Goal: Transaction & Acquisition: Purchase product/service

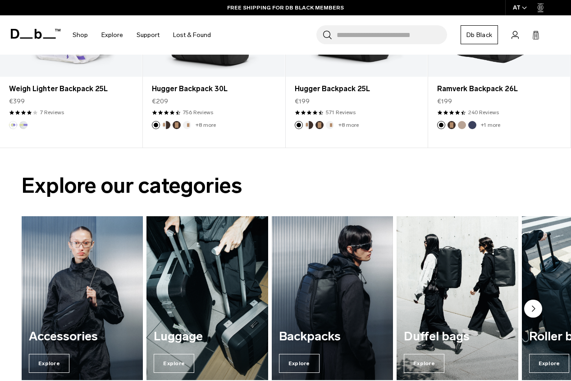
scroll to position [437, 0]
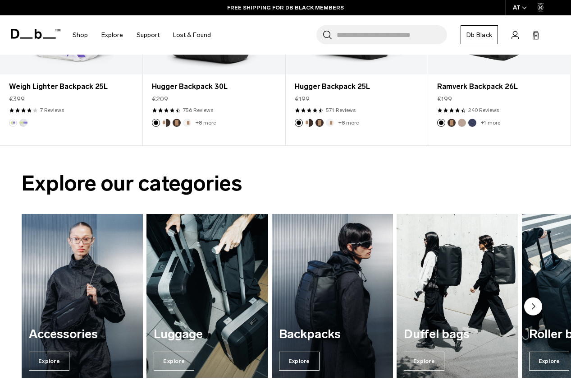
click at [124, 287] on img "1 / 7" at bounding box center [82, 295] width 125 height 169
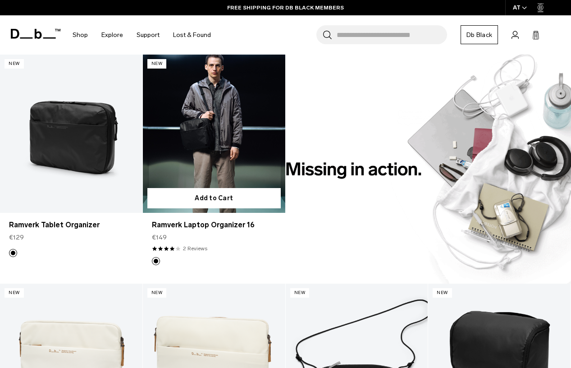
scroll to position [625, 0]
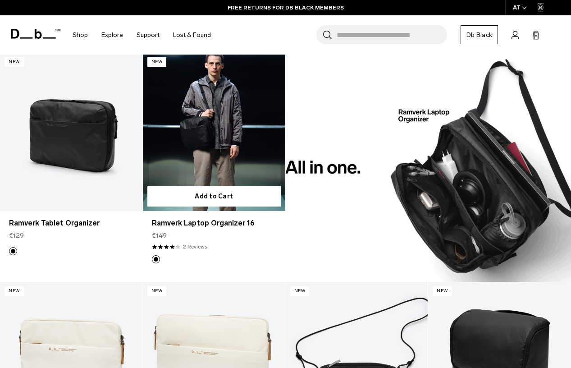
click at [204, 120] on link "Ramverk Laptop Organizer 16" at bounding box center [214, 132] width 142 height 158
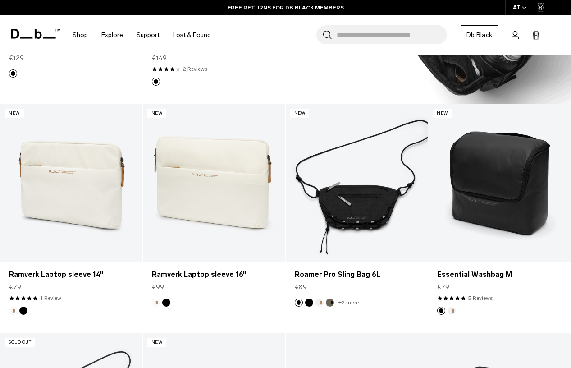
scroll to position [867, 0]
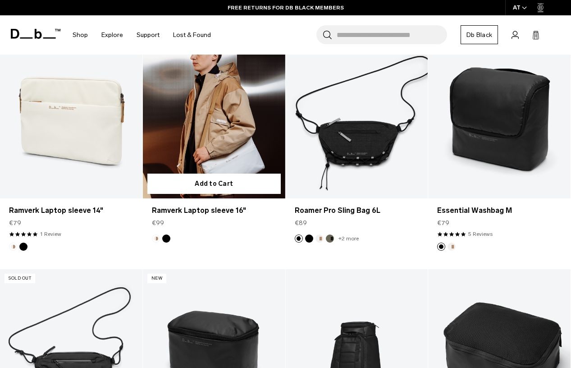
click at [214, 138] on link "Ramverk Laptop sleeve 16" at bounding box center [214, 119] width 142 height 158
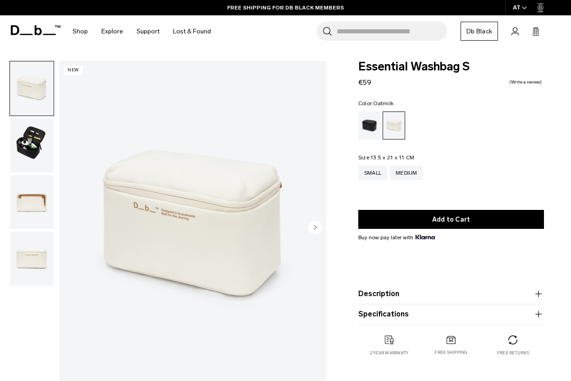
click at [35, 142] on img "button" at bounding box center [32, 145] width 44 height 54
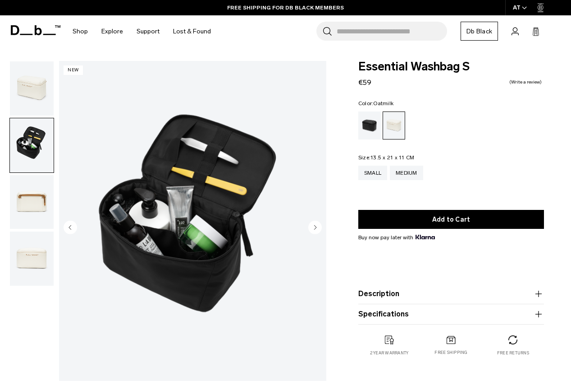
click at [33, 197] on img "button" at bounding box center [32, 202] width 44 height 54
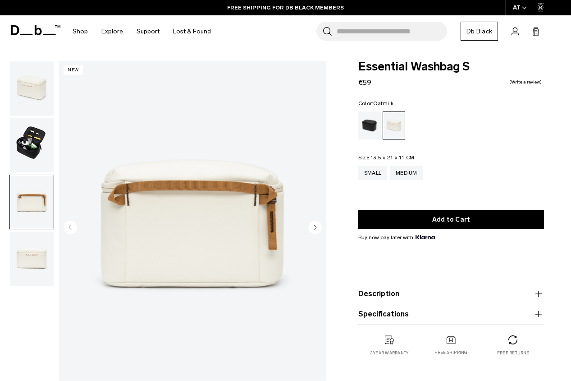
click at [29, 253] on img "button" at bounding box center [32, 258] width 44 height 54
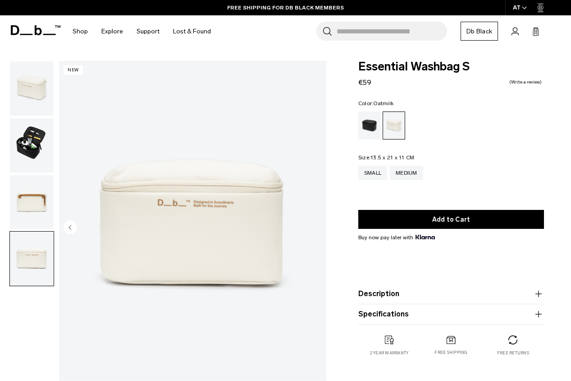
click at [193, 193] on img "4 / 4" at bounding box center [192, 228] width 267 height 334
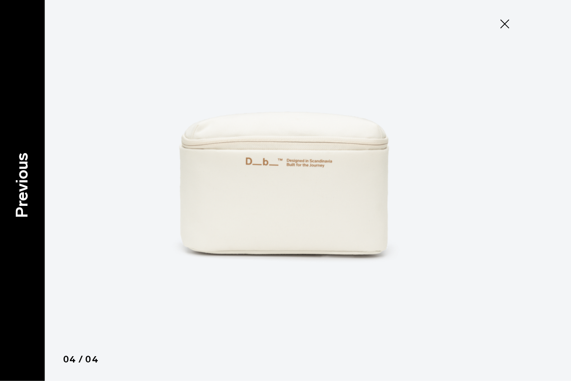
click at [25, 191] on p "Previous" at bounding box center [22, 184] width 24 height 65
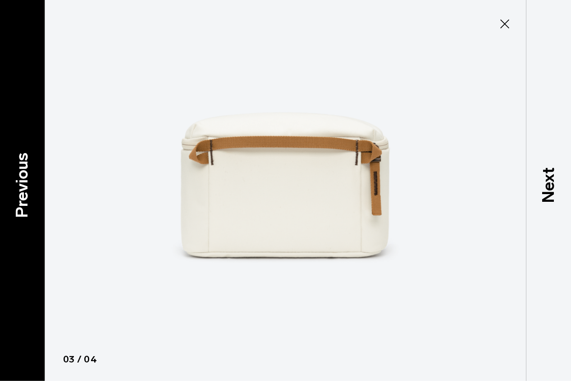
click at [25, 191] on p "Previous" at bounding box center [22, 184] width 24 height 65
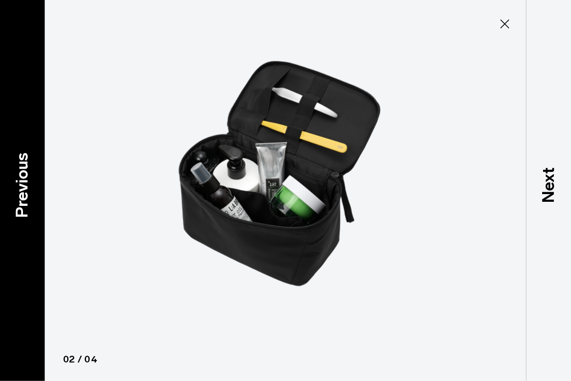
click at [25, 191] on p "Previous" at bounding box center [22, 184] width 24 height 65
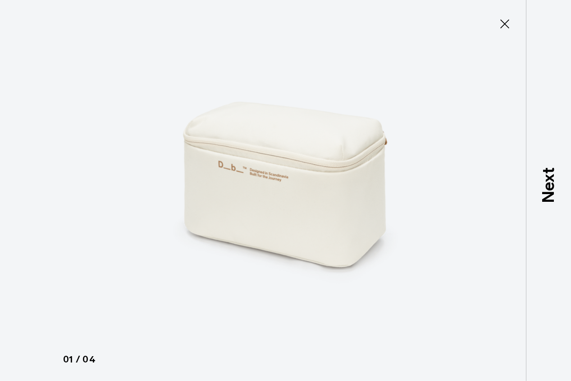
click at [504, 25] on icon at bounding box center [504, 23] width 9 height 9
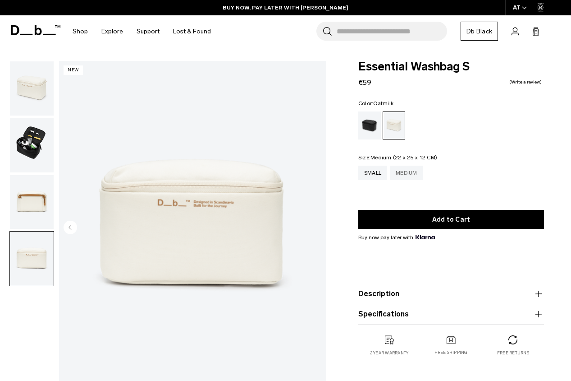
click at [413, 173] on div "Medium" at bounding box center [406, 172] width 33 height 14
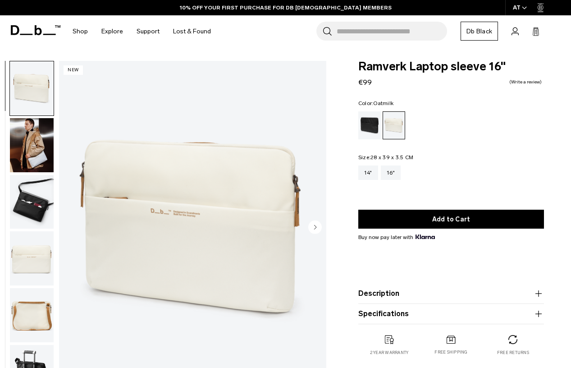
click at [31, 149] on img "button" at bounding box center [32, 145] width 44 height 54
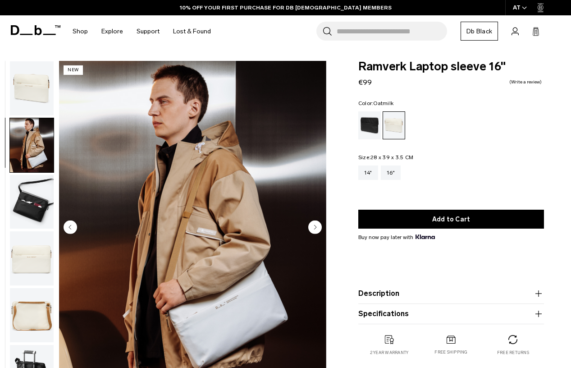
scroll to position [8, 0]
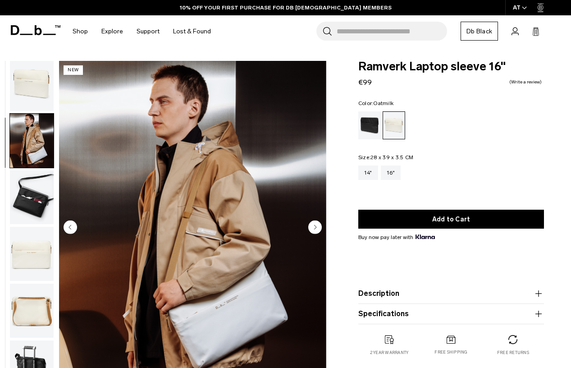
click at [28, 190] on img "button" at bounding box center [32, 197] width 44 height 54
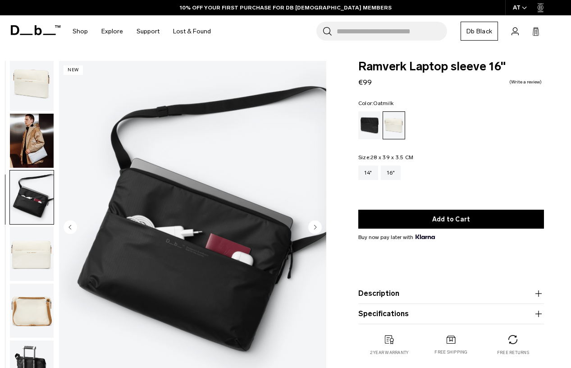
click at [29, 245] on img "button" at bounding box center [32, 254] width 44 height 54
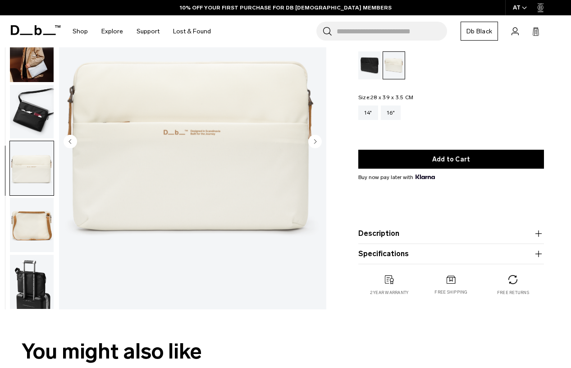
scroll to position [96, 0]
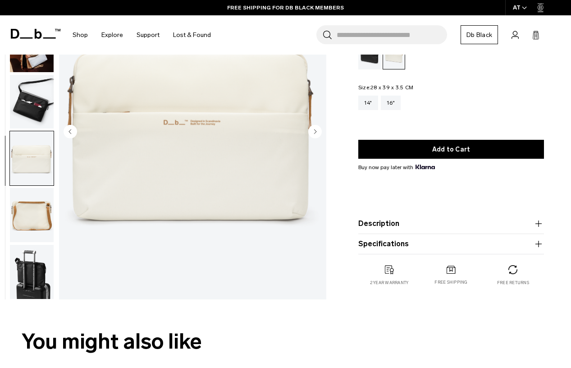
click at [28, 220] on img "button" at bounding box center [32, 215] width 44 height 54
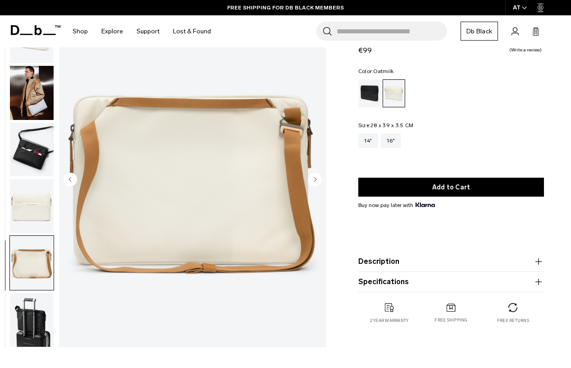
scroll to position [55, 0]
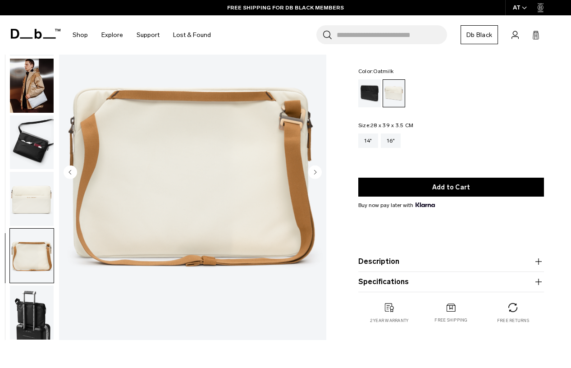
click at [28, 307] on img "button" at bounding box center [32, 312] width 44 height 54
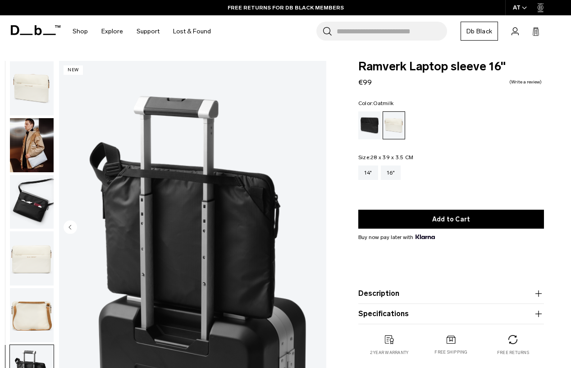
scroll to position [0, 0]
click at [27, 78] on img "button" at bounding box center [32, 88] width 44 height 54
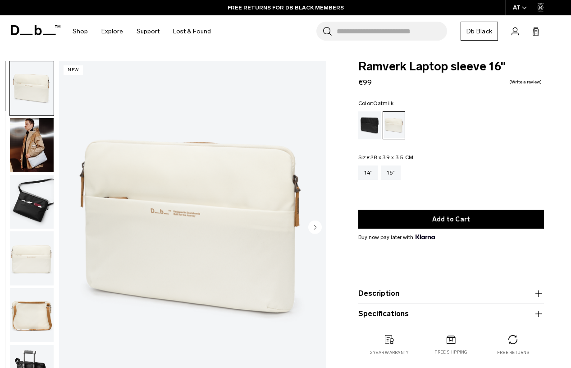
click at [30, 137] on img "button" at bounding box center [32, 145] width 44 height 54
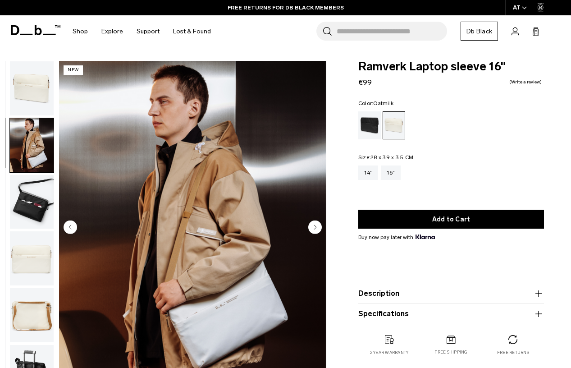
scroll to position [8, 0]
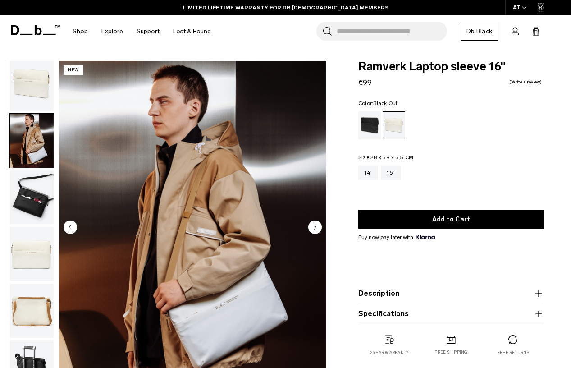
click at [376, 133] on div "Black Out" at bounding box center [369, 125] width 23 height 28
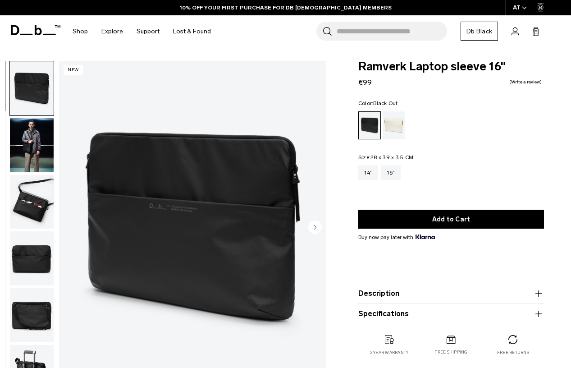
click at [32, 137] on img "button" at bounding box center [32, 145] width 44 height 54
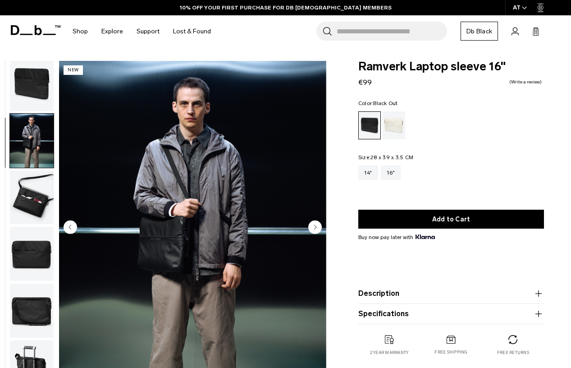
click at [27, 195] on img "button" at bounding box center [32, 197] width 44 height 54
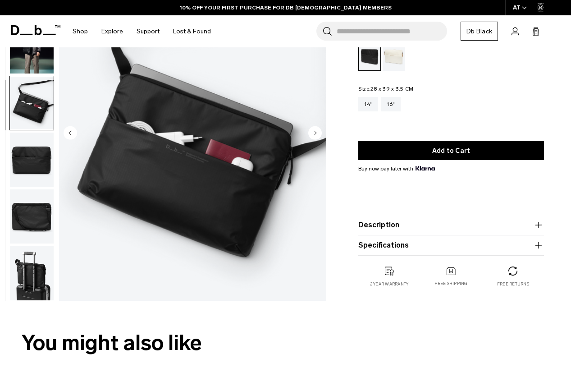
scroll to position [97, 0]
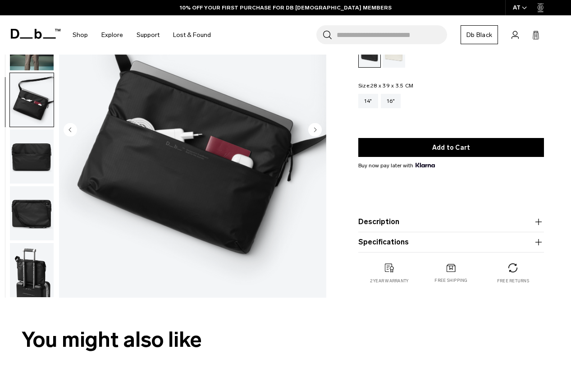
click at [29, 161] on img "button" at bounding box center [32, 156] width 44 height 54
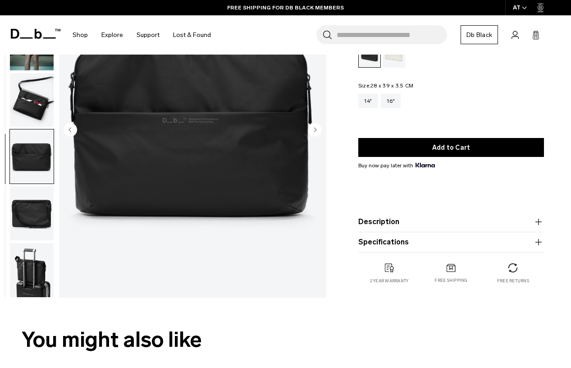
click at [28, 210] on img "button" at bounding box center [32, 213] width 44 height 54
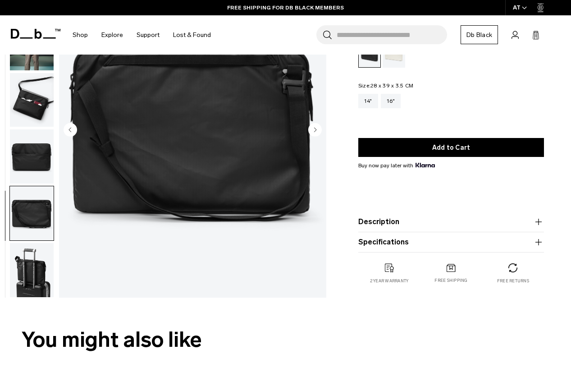
click at [28, 266] on img "button" at bounding box center [32, 270] width 44 height 54
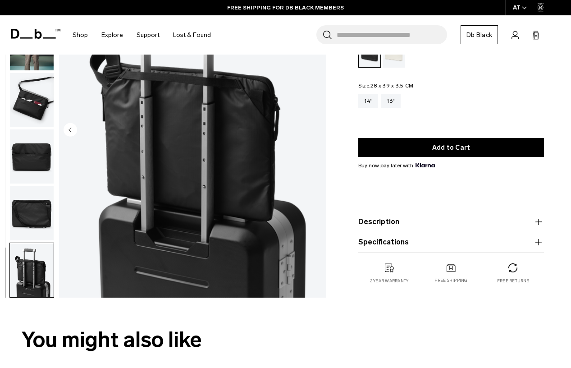
click at [173, 173] on img "6 / 6" at bounding box center [192, 130] width 267 height 334
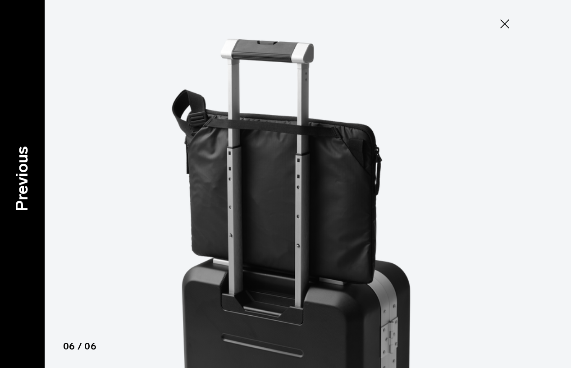
click at [26, 181] on p "Previous" at bounding box center [22, 178] width 24 height 65
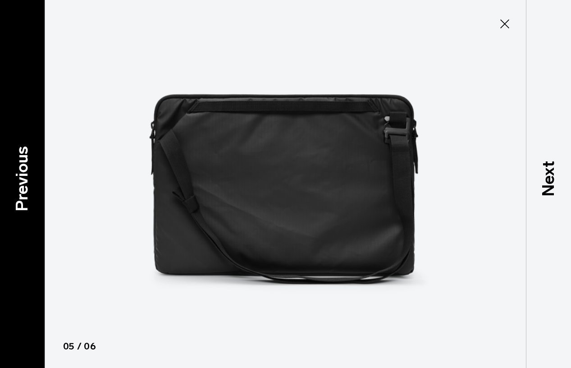
click at [26, 181] on p "Previous" at bounding box center [22, 178] width 24 height 65
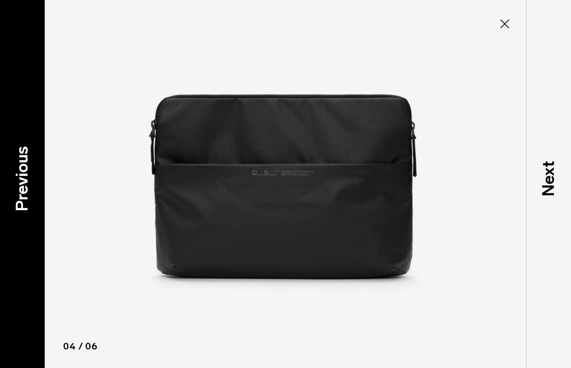
click at [26, 181] on p "Previous" at bounding box center [22, 178] width 24 height 65
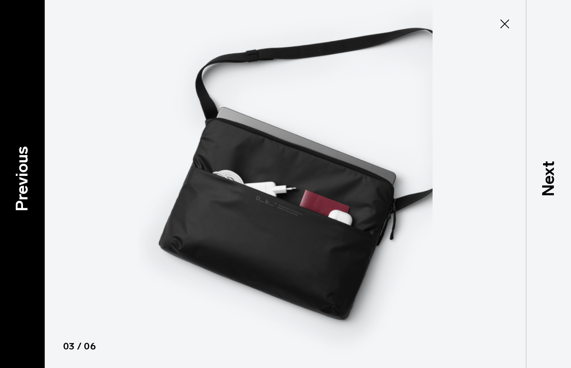
click at [26, 181] on p "Previous" at bounding box center [22, 178] width 24 height 65
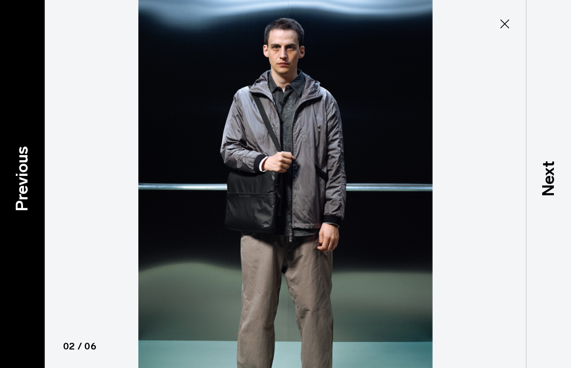
click at [26, 181] on p "Previous" at bounding box center [22, 178] width 24 height 65
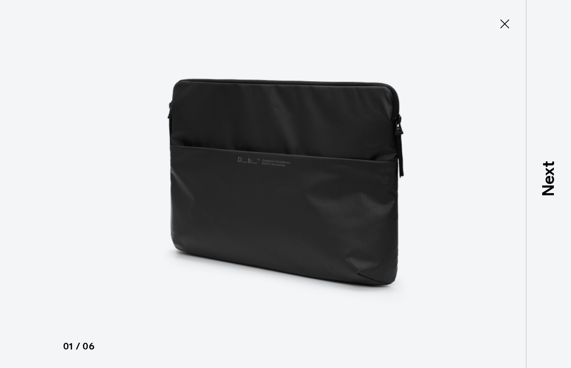
click at [26, 181] on div at bounding box center [285, 184] width 571 height 368
click at [505, 21] on icon at bounding box center [505, 24] width 14 height 14
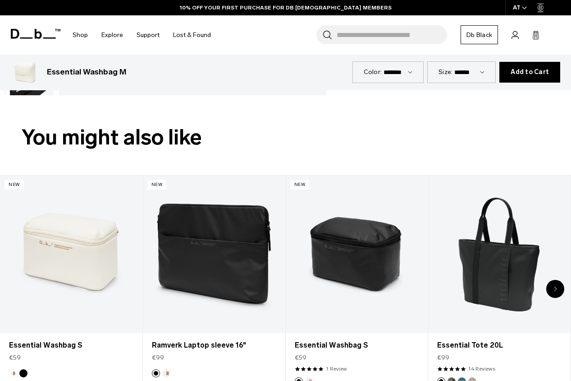
scroll to position [240, 0]
